Goal: Transaction & Acquisition: Subscribe to service/newsletter

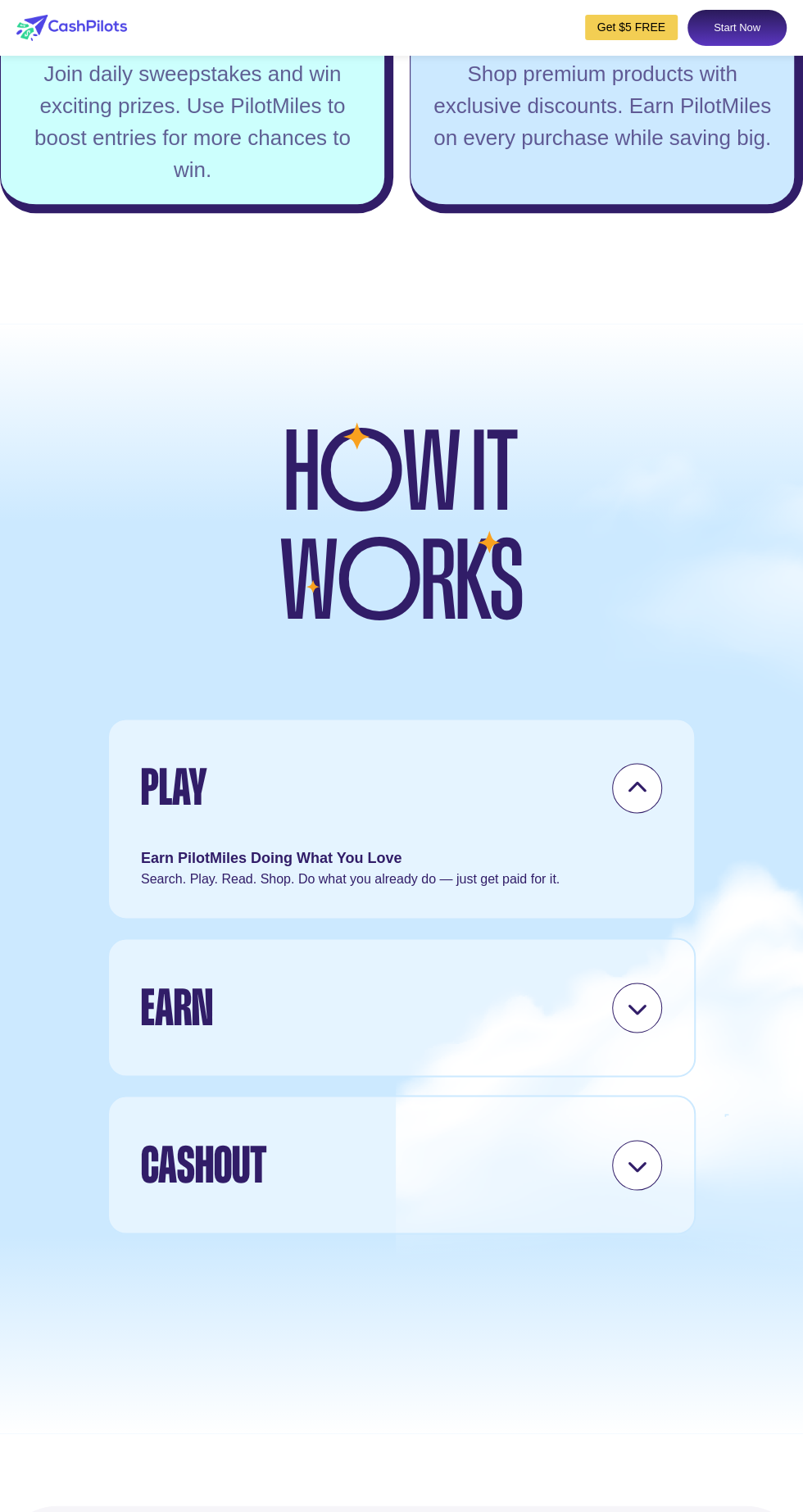
scroll to position [3590, 0]
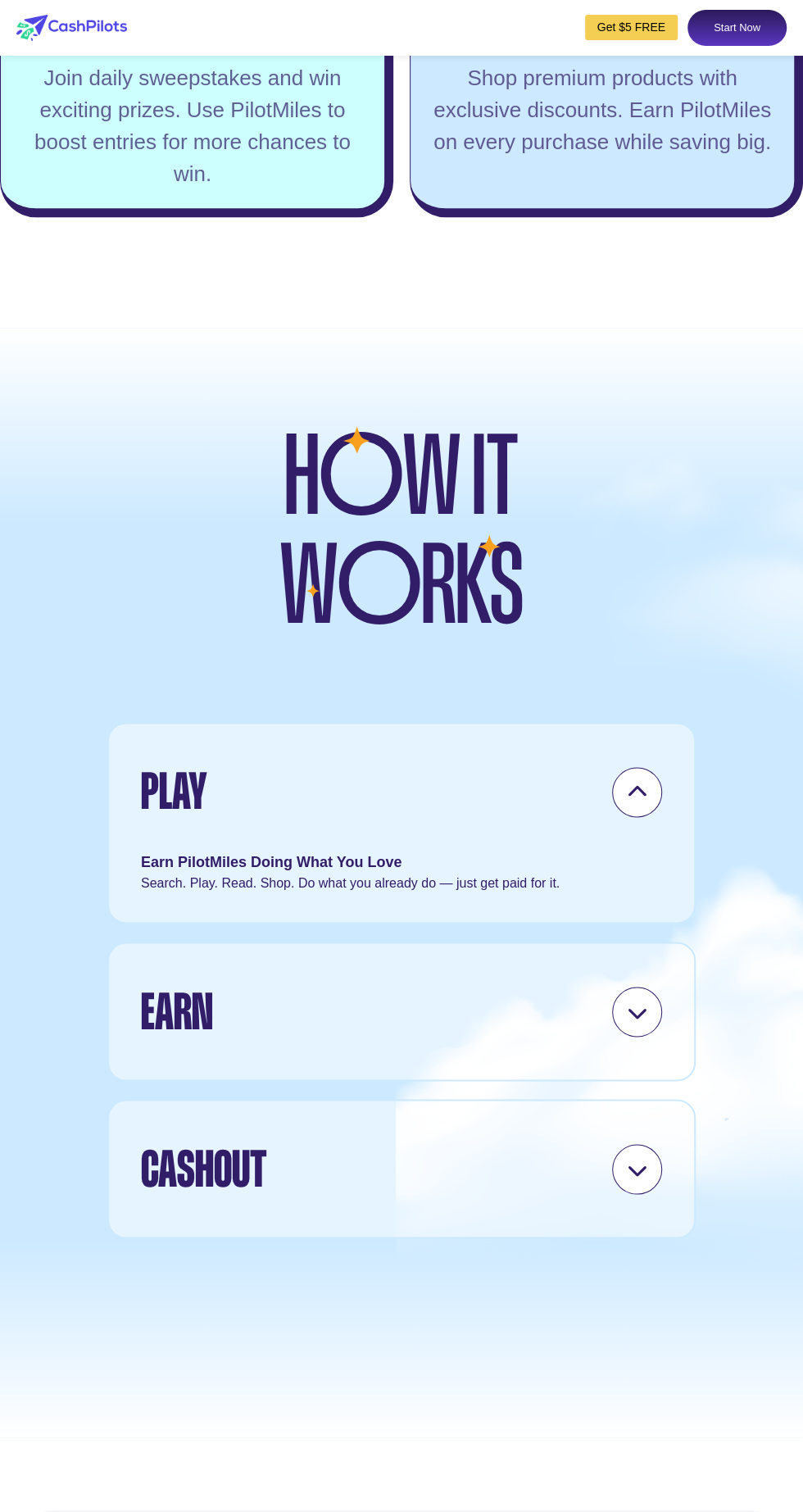
click at [628, 22] on link "Get $5 FREE" at bounding box center [631, 27] width 93 height 25
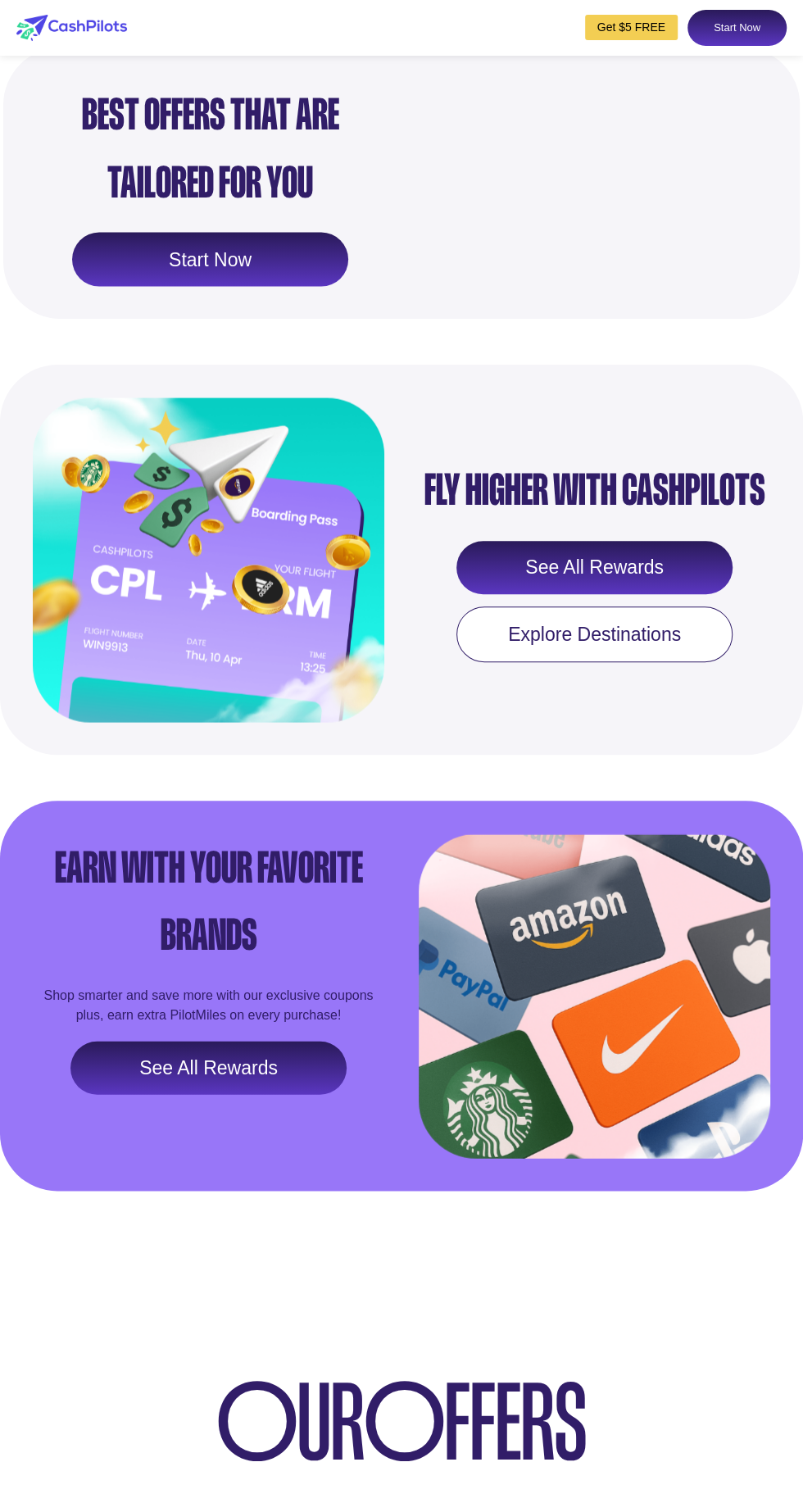
scroll to position [1398, 0]
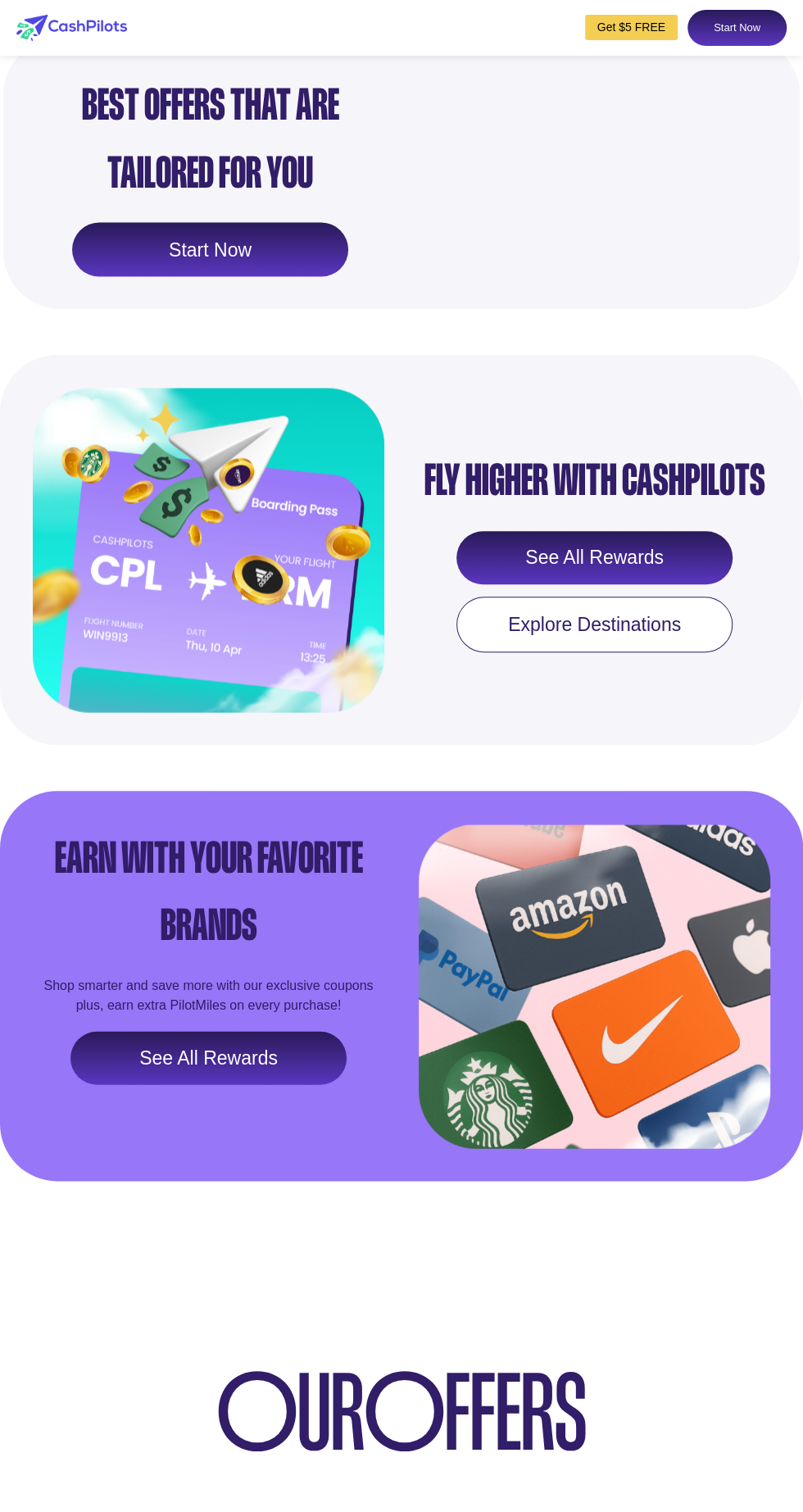
click at [142, 13] on div "Get $5 FREE Start Now" at bounding box center [401, 28] width 803 height 56
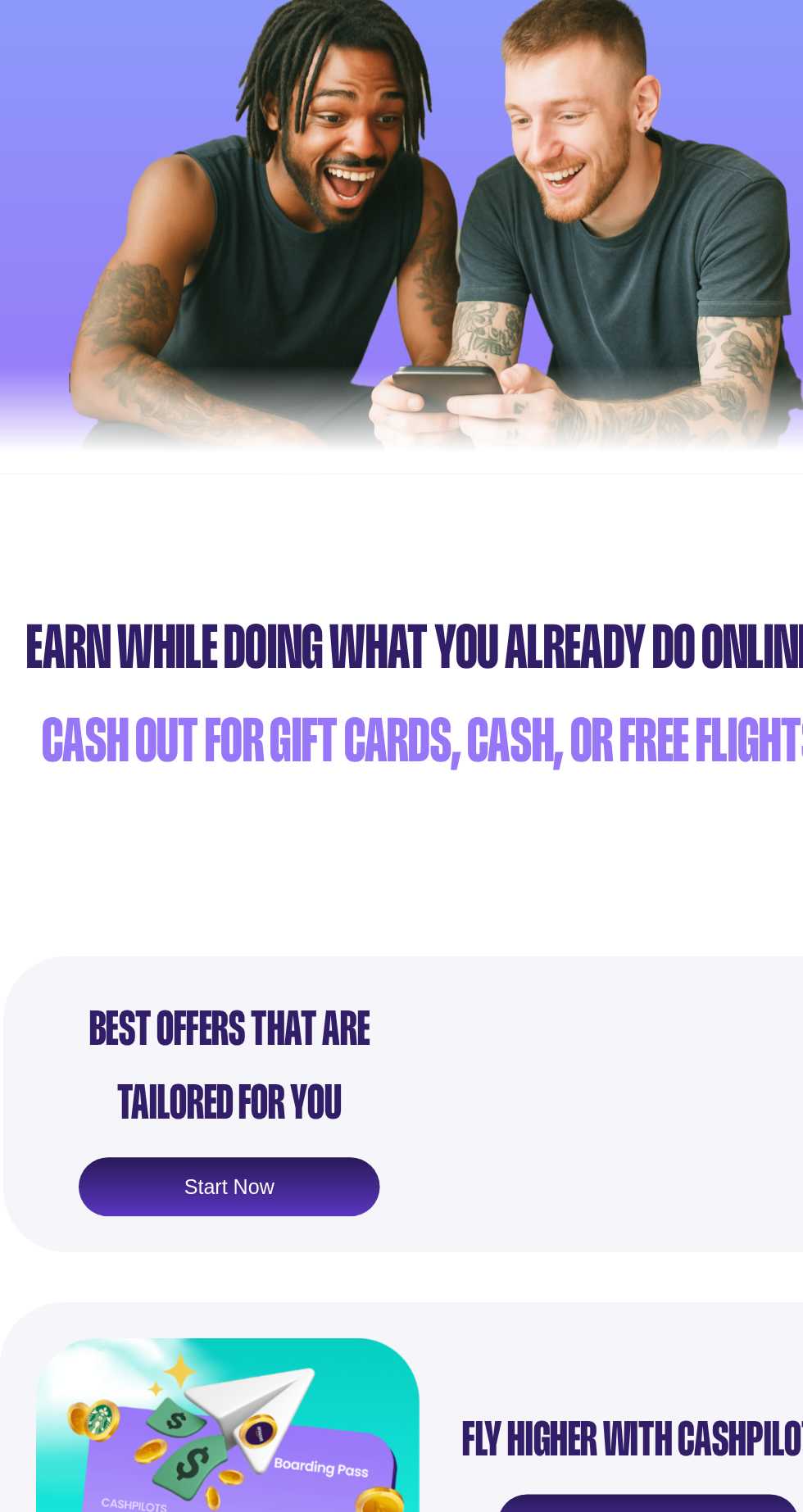
scroll to position [0, 0]
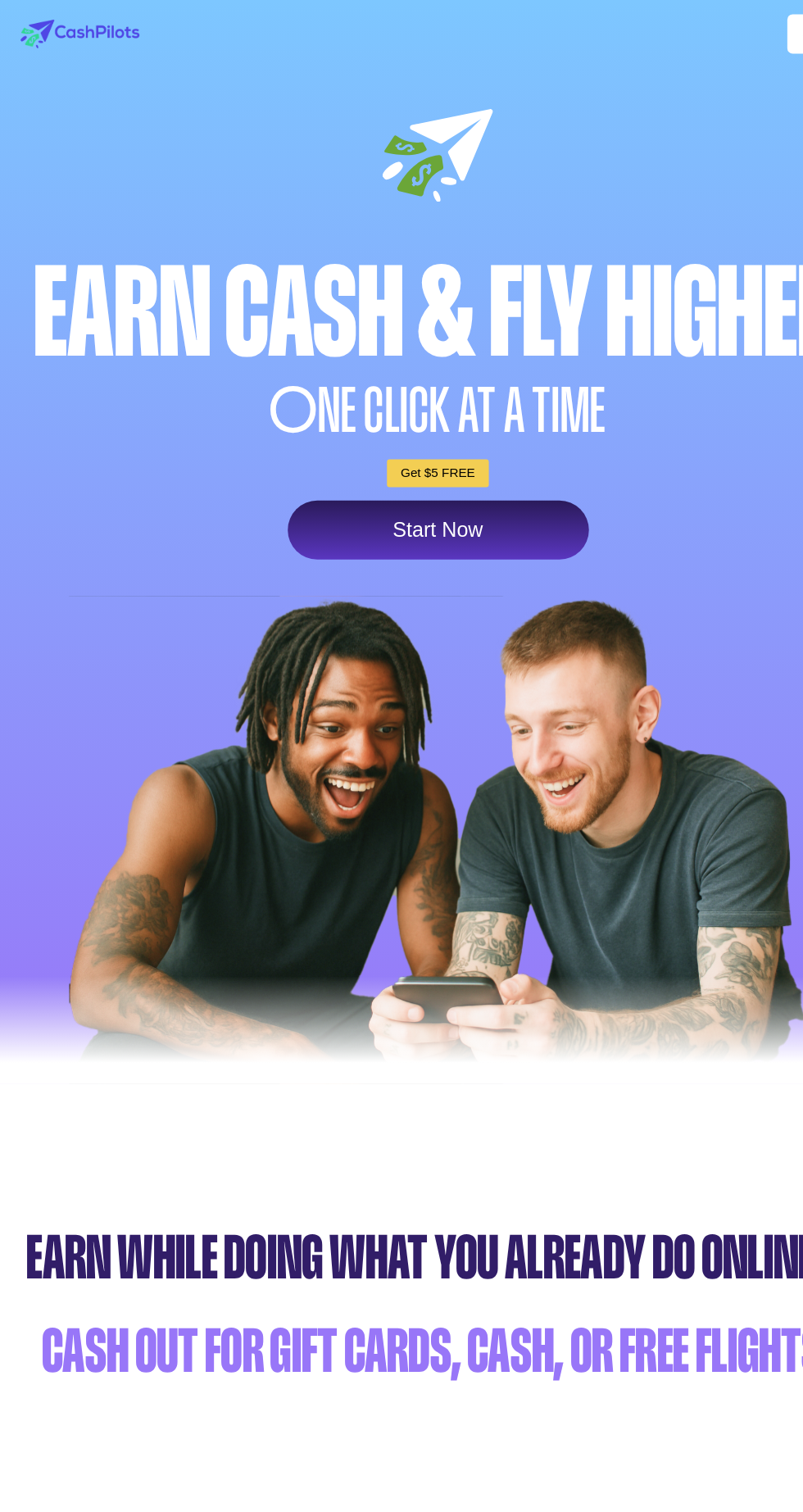
click at [376, 447] on link "Get $5 FREE" at bounding box center [401, 433] width 93 height 25
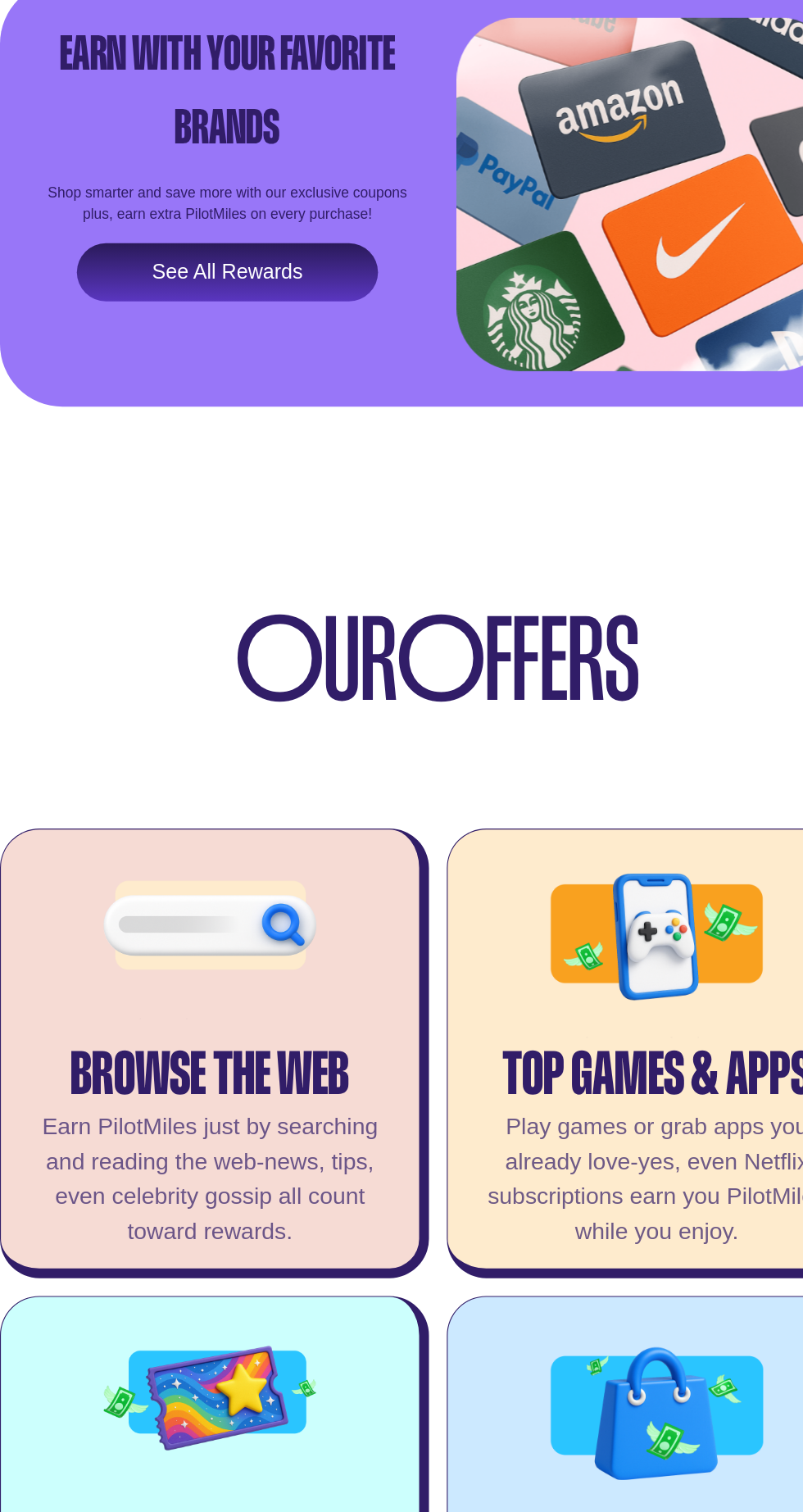
scroll to position [2083, 0]
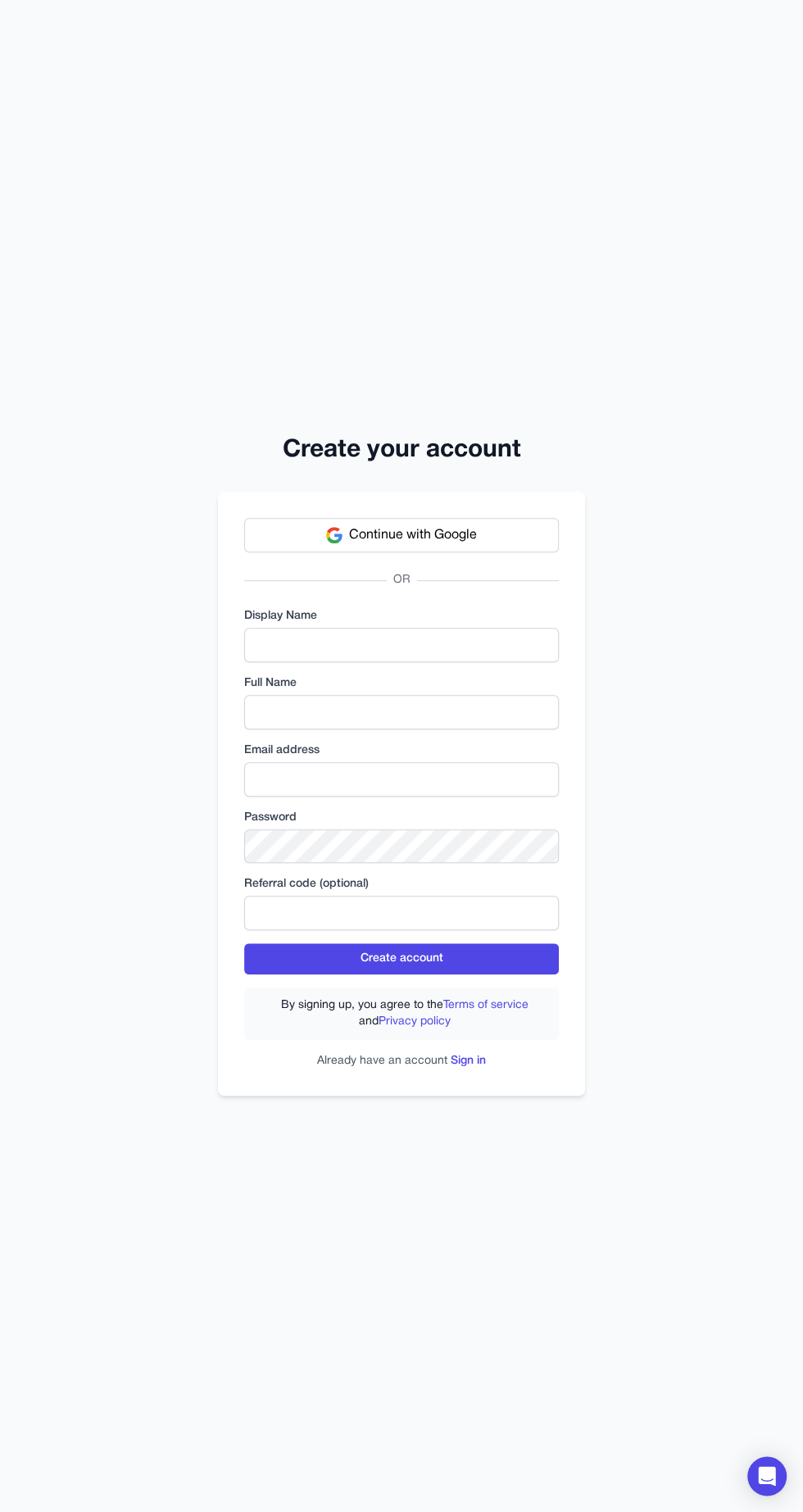
click at [288, 553] on button "Continue with Google" at bounding box center [401, 535] width 314 height 35
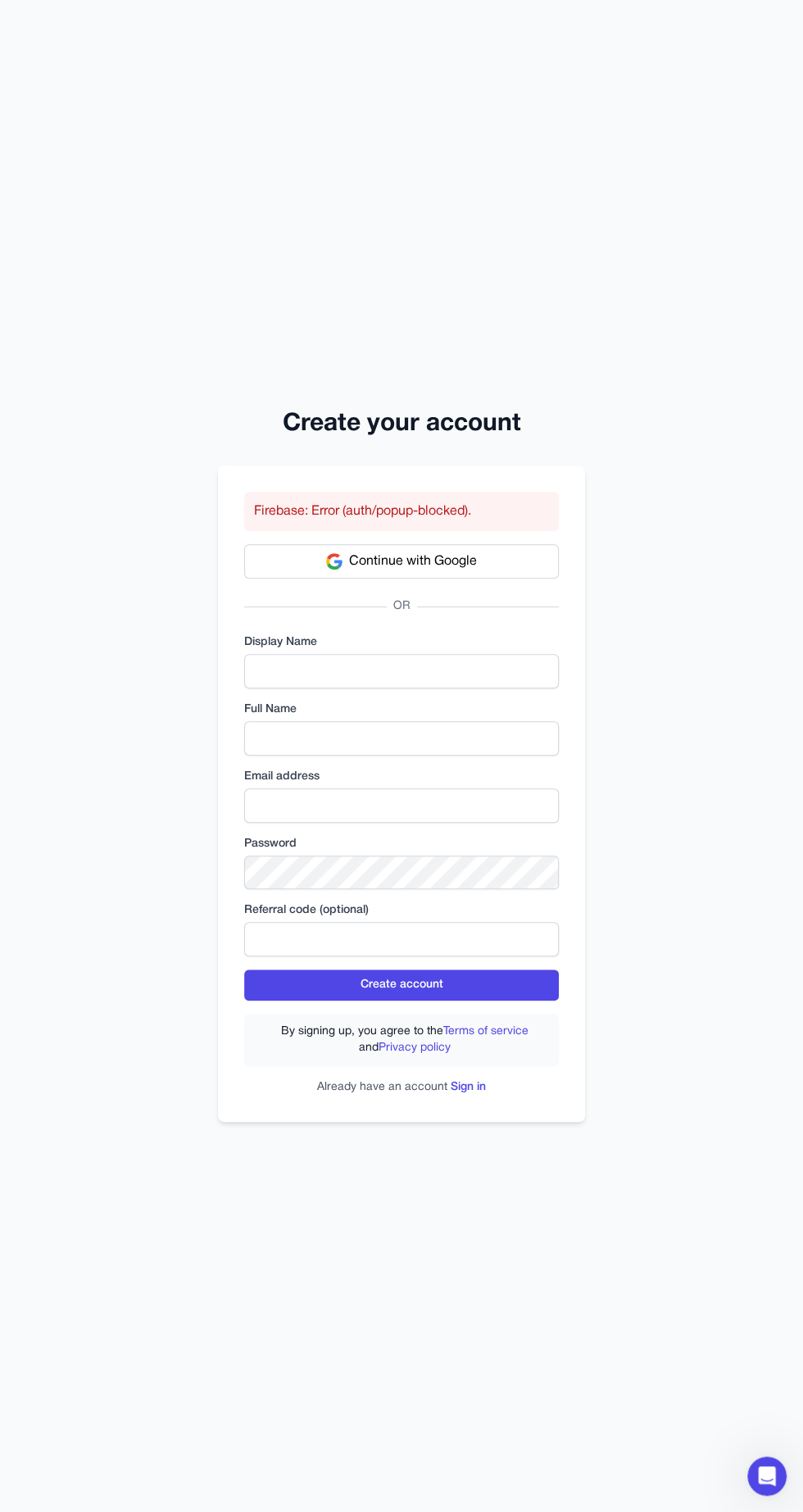
click at [286, 578] on button "Continue with Google" at bounding box center [401, 562] width 314 height 35
